Goal: Task Accomplishment & Management: Manage account settings

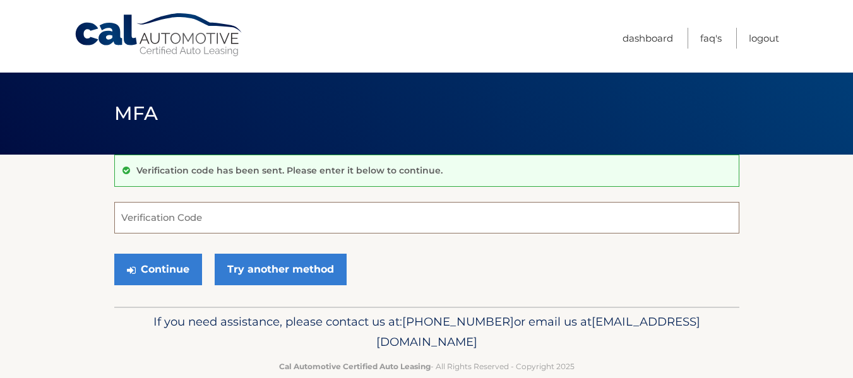
click at [280, 218] on input "Verification Code" at bounding box center [426, 218] width 625 height 32
type input "023080"
click at [114, 254] on button "Continue" at bounding box center [158, 270] width 88 height 32
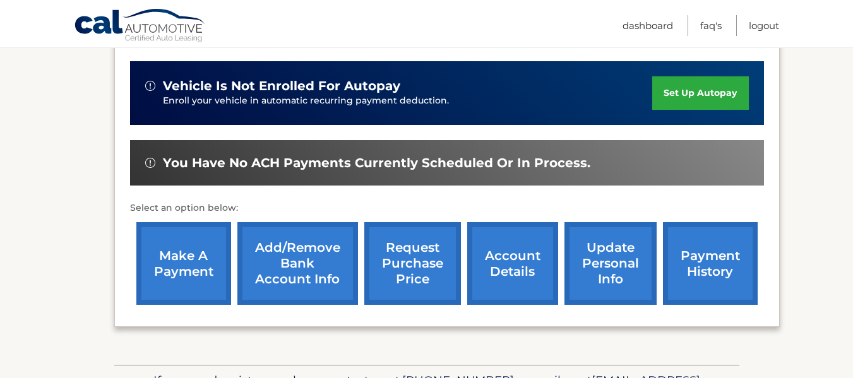
scroll to position [311, 0]
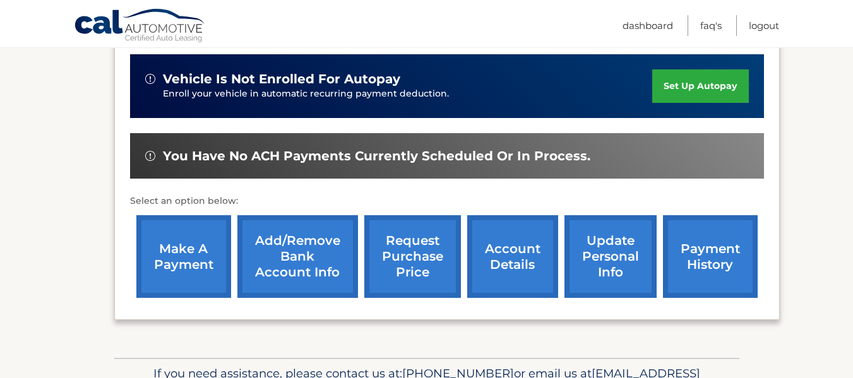
click at [181, 257] on link "make a payment" at bounding box center [183, 256] width 95 height 83
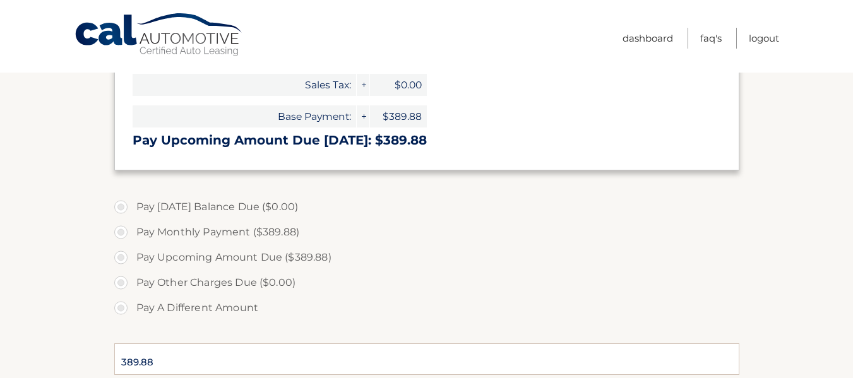
scroll to position [256, 0]
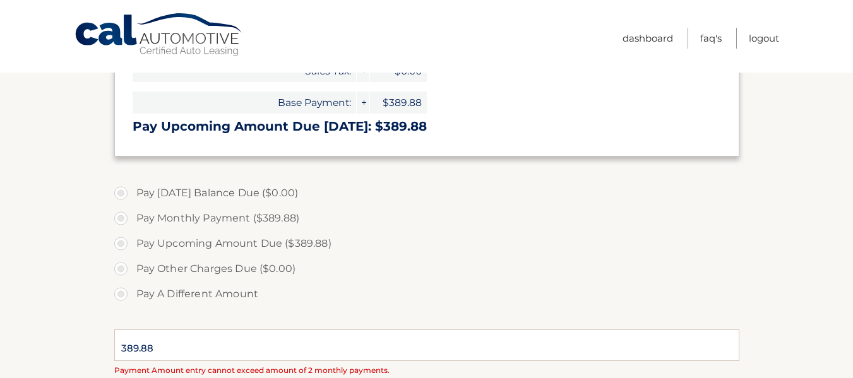
select select "MjdkOTRjYzktYTRiYi00ZmQzLWI1NTktYTdmOTQzNGNjODlm"
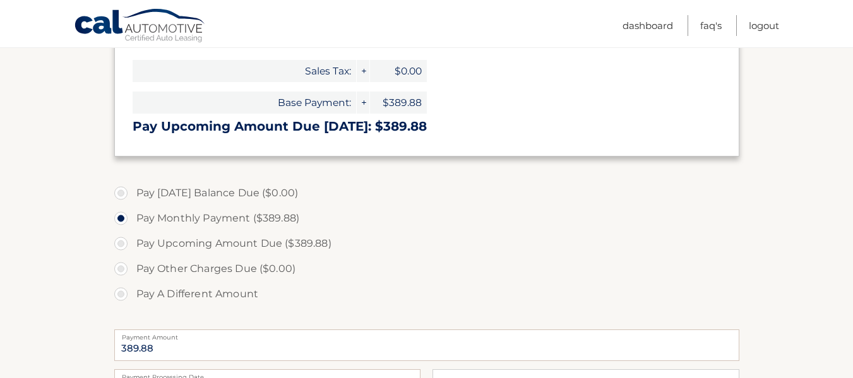
click at [122, 244] on label "Pay Upcoming Amount Due ($389.88)" at bounding box center [426, 243] width 625 height 25
click at [122, 244] on input "Pay Upcoming Amount Due ($389.88)" at bounding box center [125, 241] width 13 height 20
radio input "true"
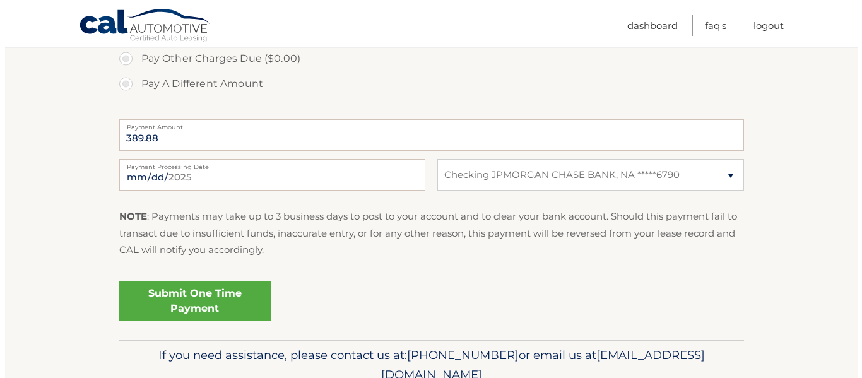
scroll to position [471, 0]
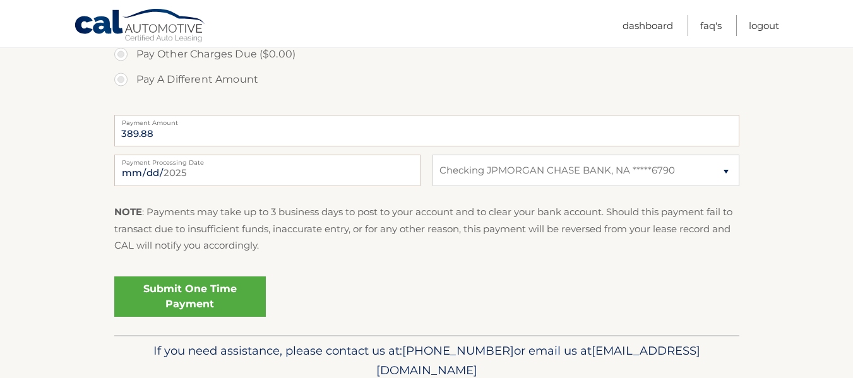
click at [170, 300] on link "Submit One Time Payment" at bounding box center [189, 296] width 151 height 40
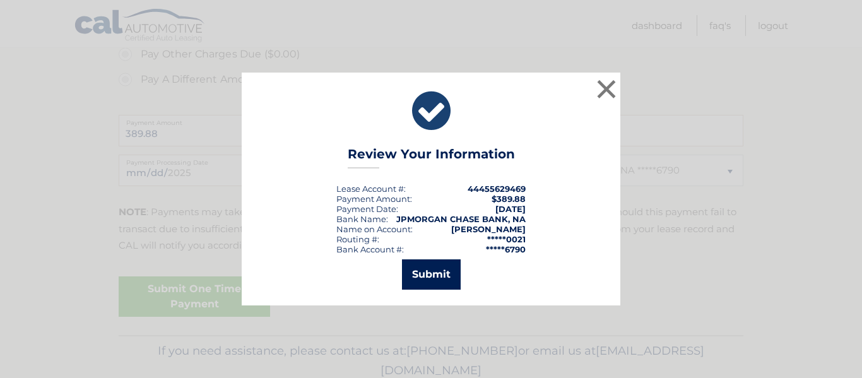
click at [422, 271] on button "Submit" at bounding box center [431, 274] width 59 height 30
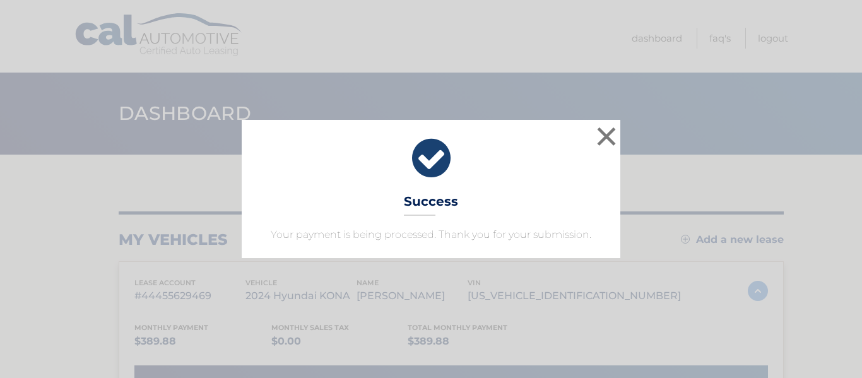
click at [852, 157] on div "× Success Your payment is being processed. Thank you for your submission. Loadi…" at bounding box center [431, 189] width 862 height 378
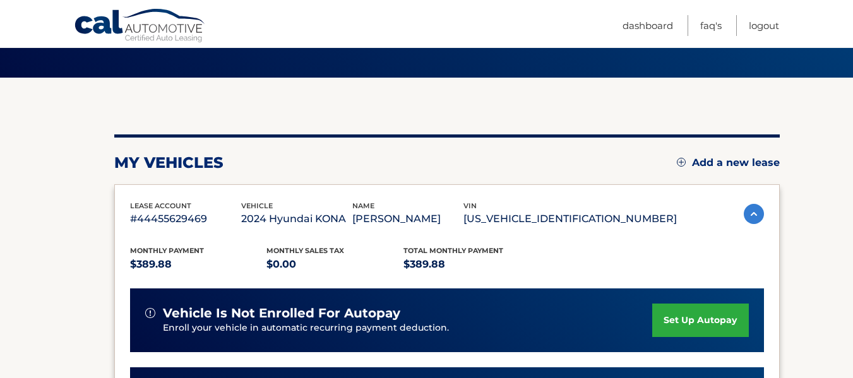
scroll to position [64, 0]
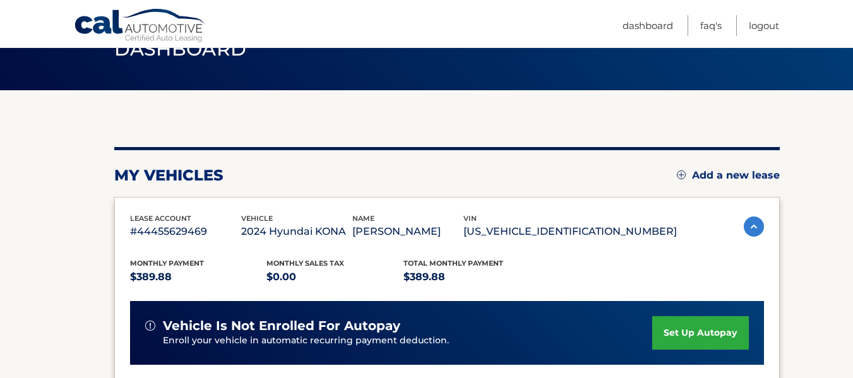
drag, startPoint x: 858, startPoint y: 165, endPoint x: 862, endPoint y: 194, distance: 29.2
click at [852, 194] on html "Cal Automotive Menu Dashboard FAQ's Logout" at bounding box center [426, 125] width 853 height 378
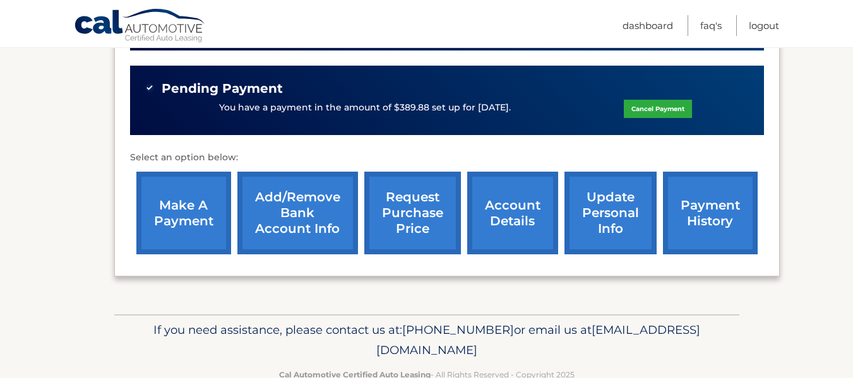
scroll to position [380, 0]
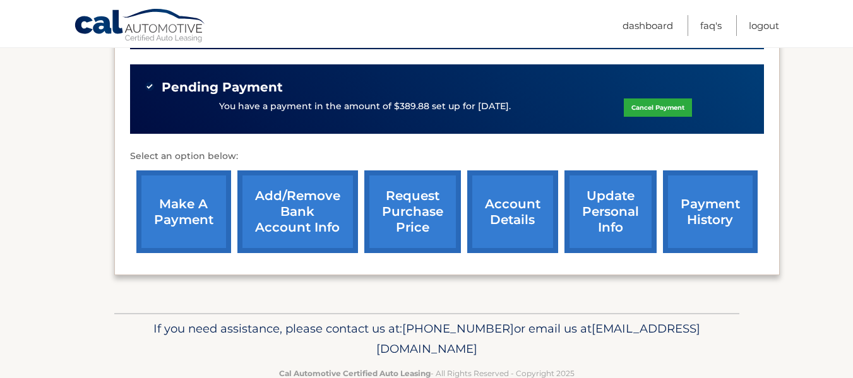
click at [704, 216] on link "payment history" at bounding box center [710, 211] width 95 height 83
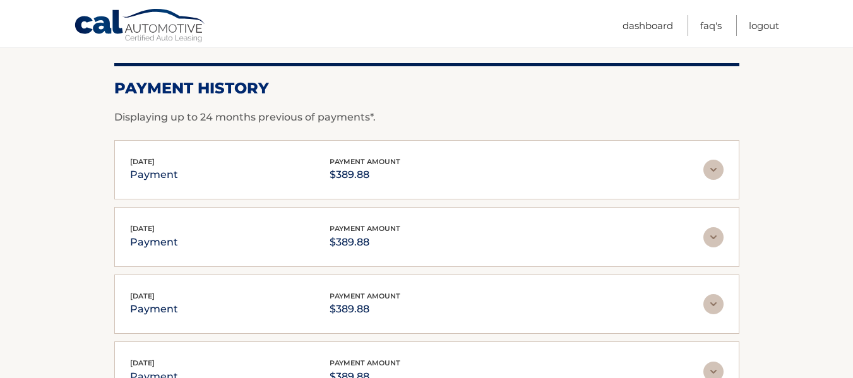
scroll to position [187, 0]
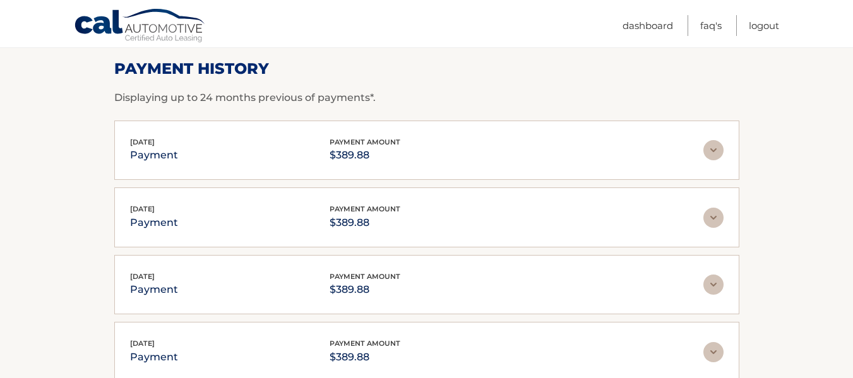
click at [852, 172] on html "Cal Automotive Menu Dashboard FAQ's Logout |" at bounding box center [426, 2] width 853 height 378
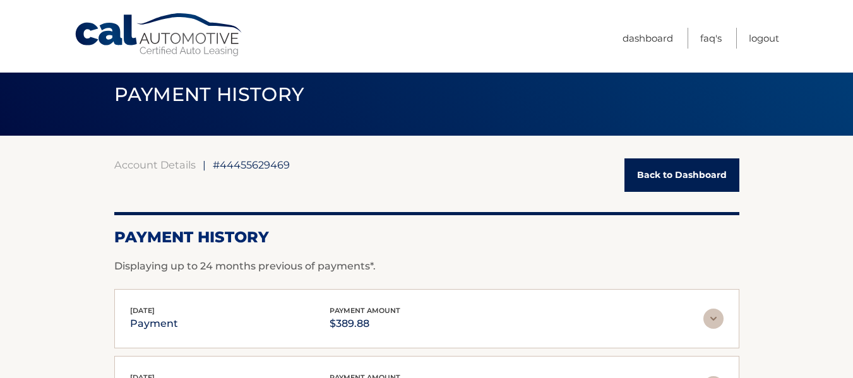
scroll to position [0, 0]
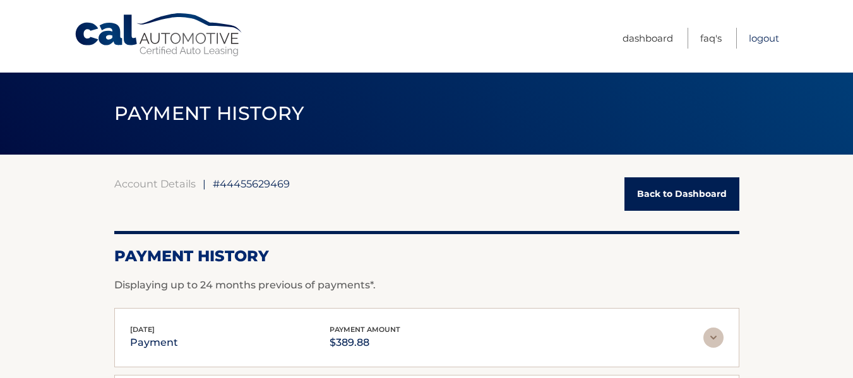
click at [754, 33] on link "Logout" at bounding box center [764, 38] width 30 height 21
